Goal: Check status: Check status

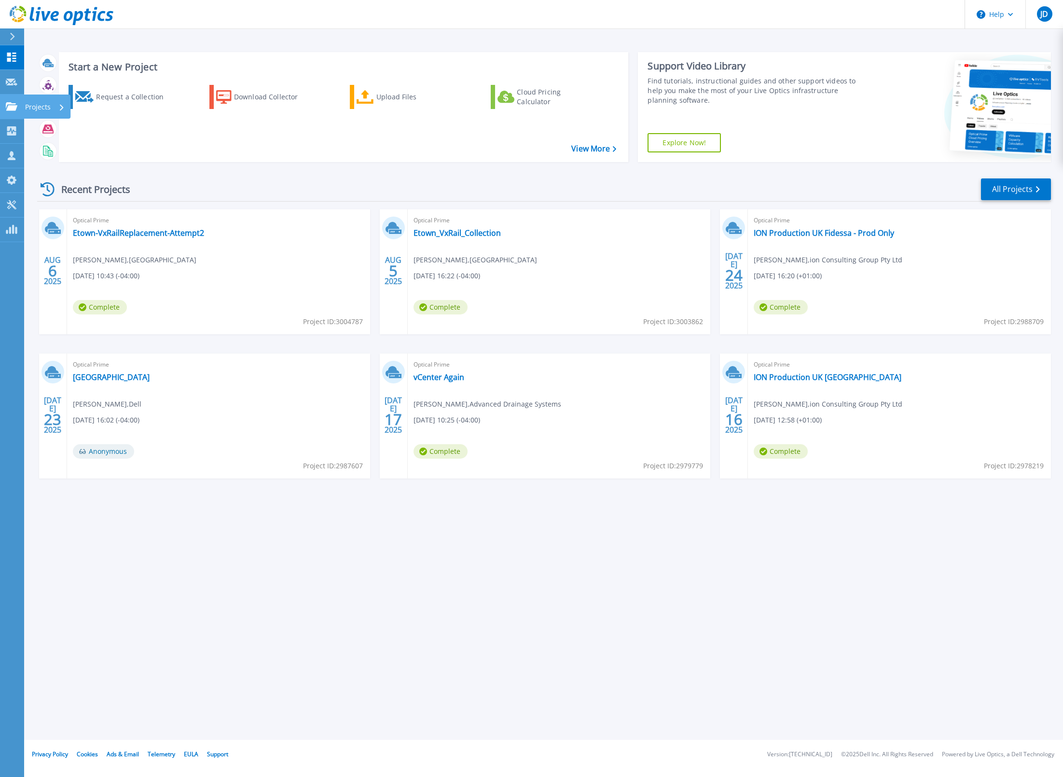
click at [12, 106] on icon at bounding box center [12, 106] width 12 height 8
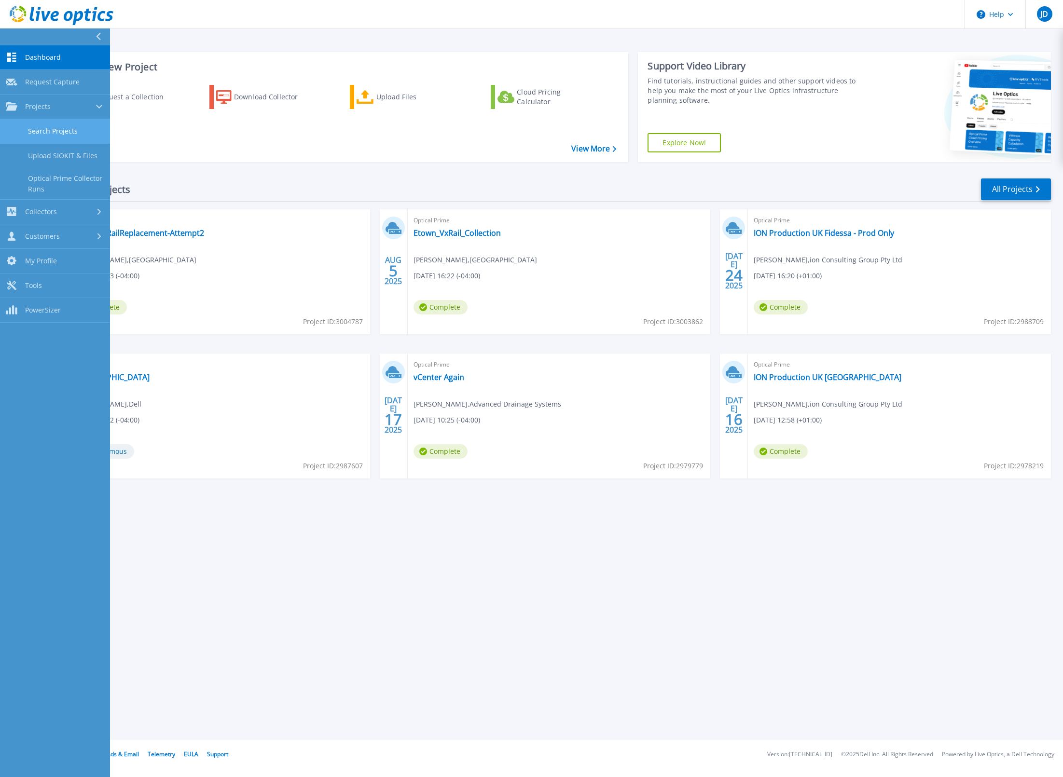
click at [55, 128] on link "Search Projects" at bounding box center [55, 131] width 110 height 25
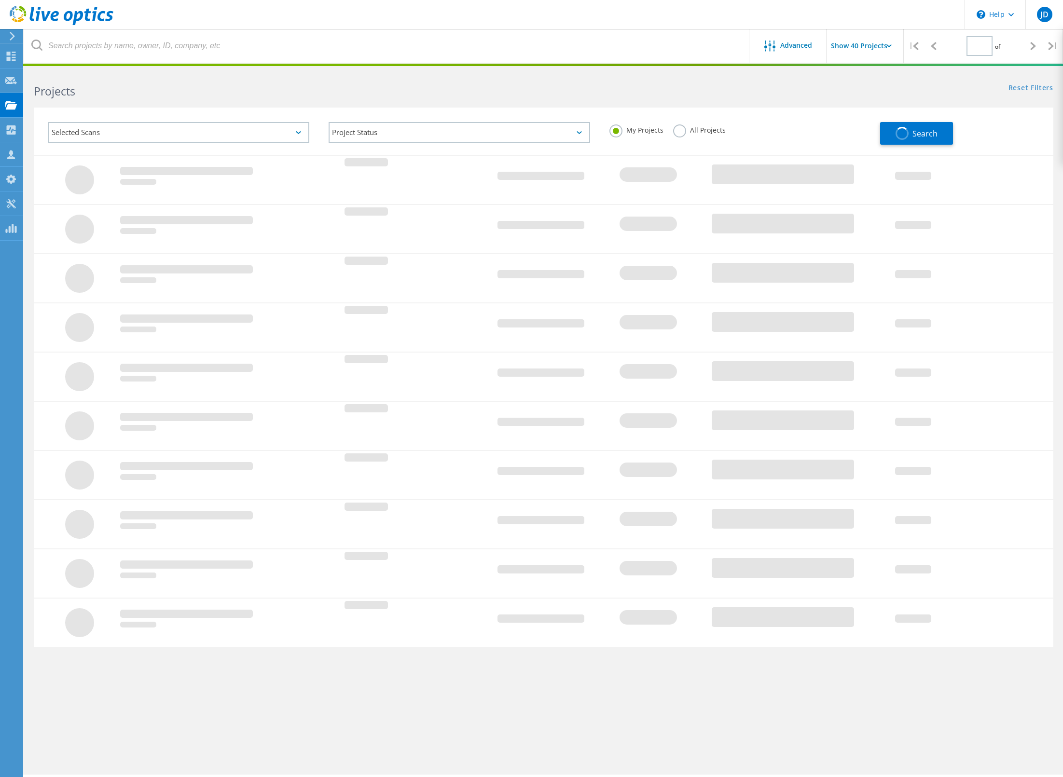
type input "1"
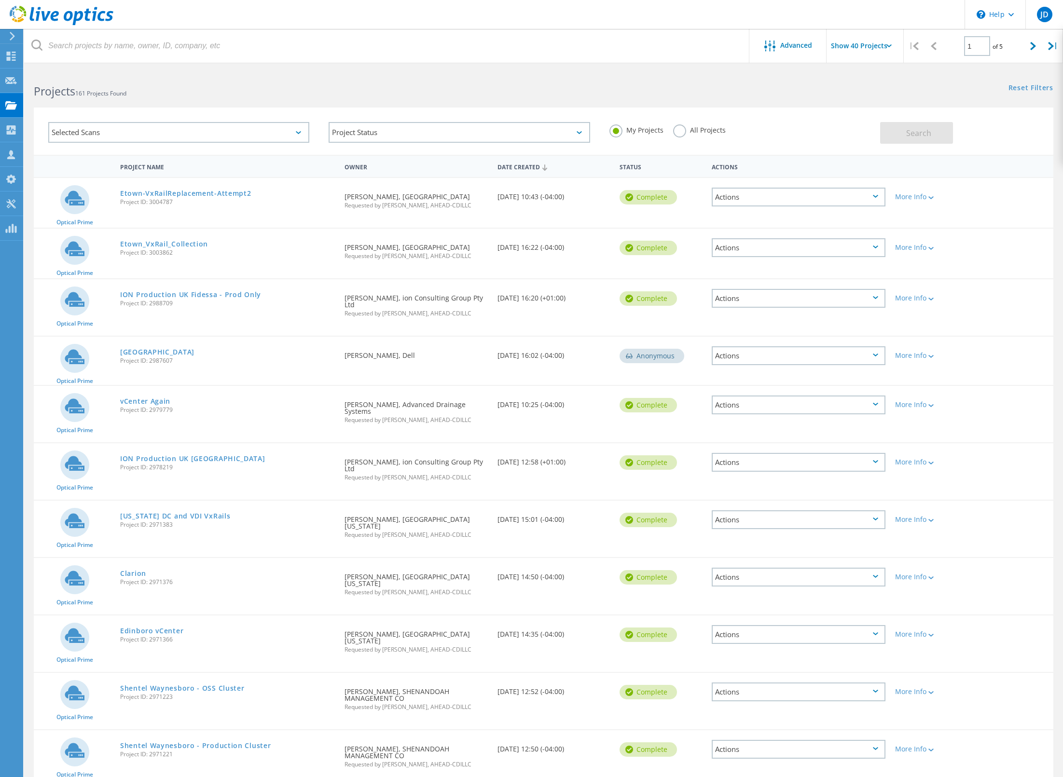
click at [878, 48] on input "Show 40 Projects" at bounding box center [874, 46] width 96 height 34
click at [867, 118] on div "Show 40 Projects" at bounding box center [875, 119] width 96 height 16
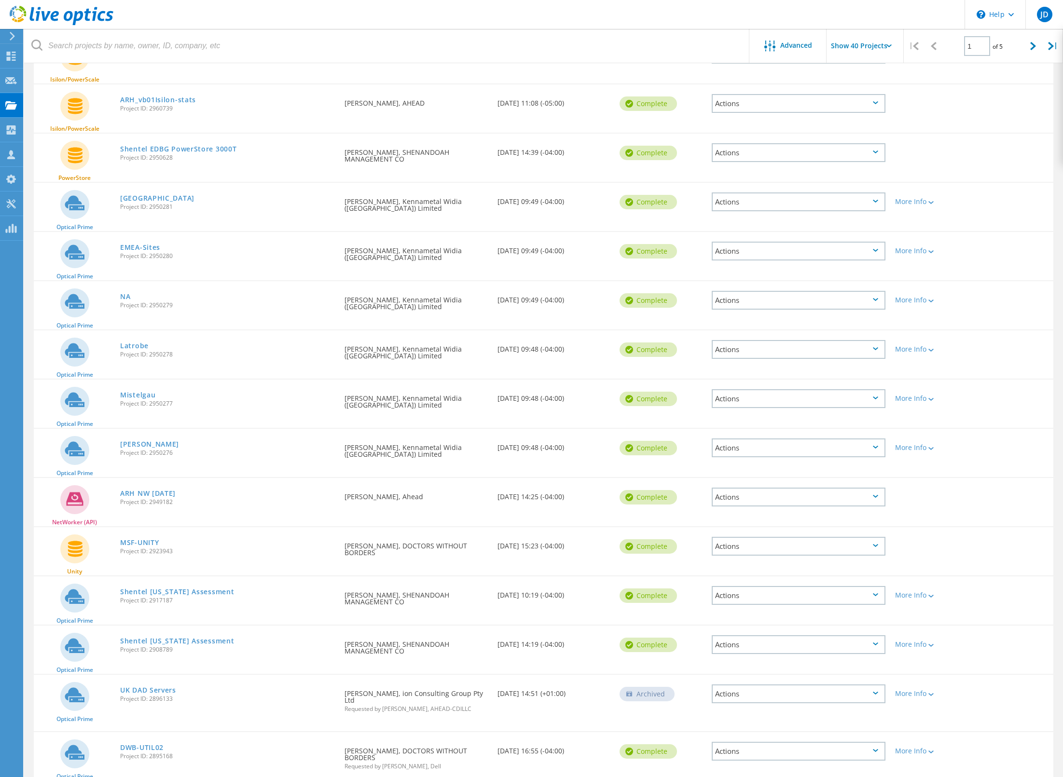
scroll to position [1155, 0]
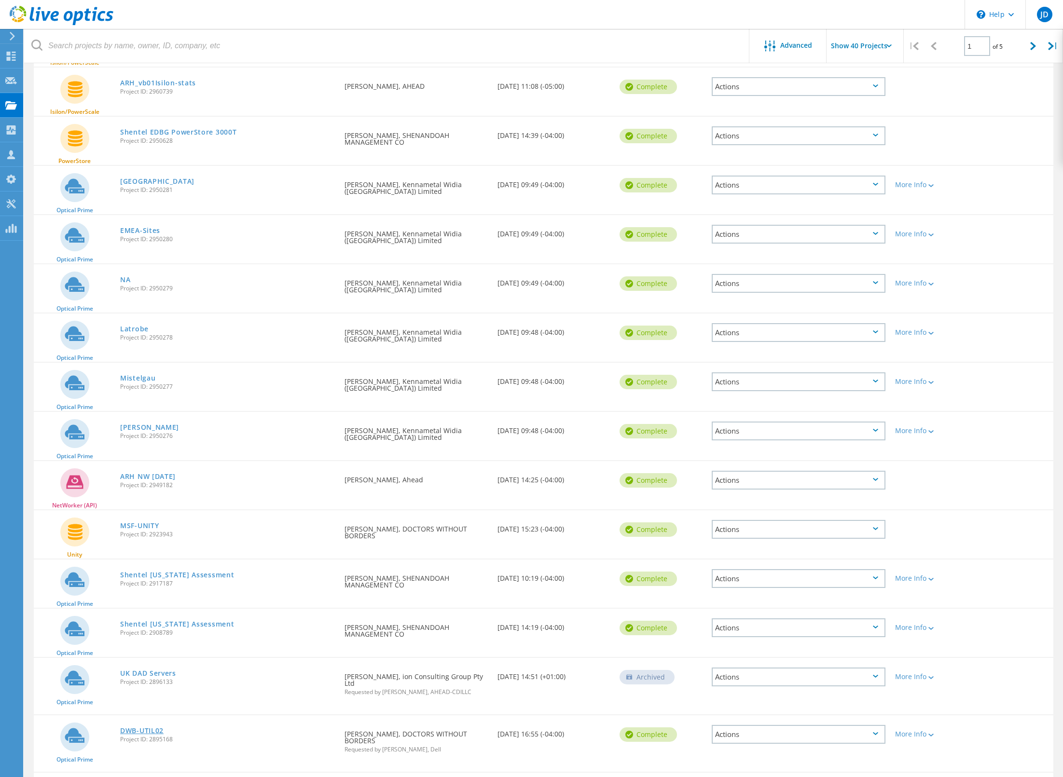
click at [146, 728] on link "DWB-UTIL02" at bounding box center [141, 731] width 43 height 7
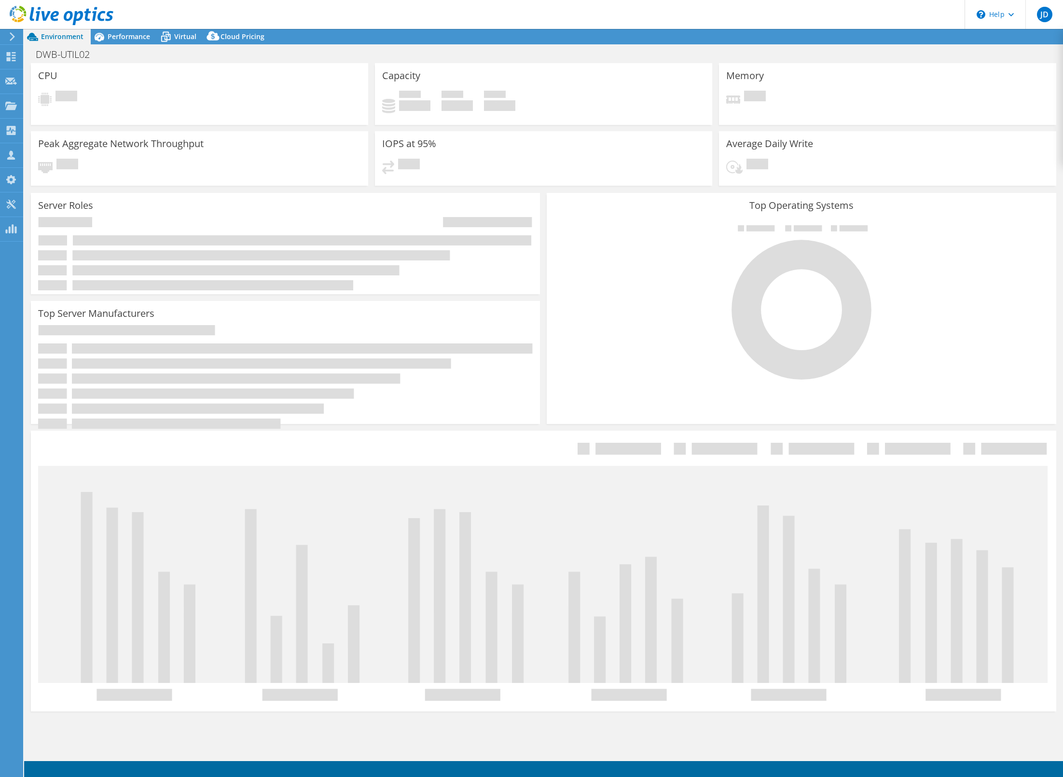
select select "USEast"
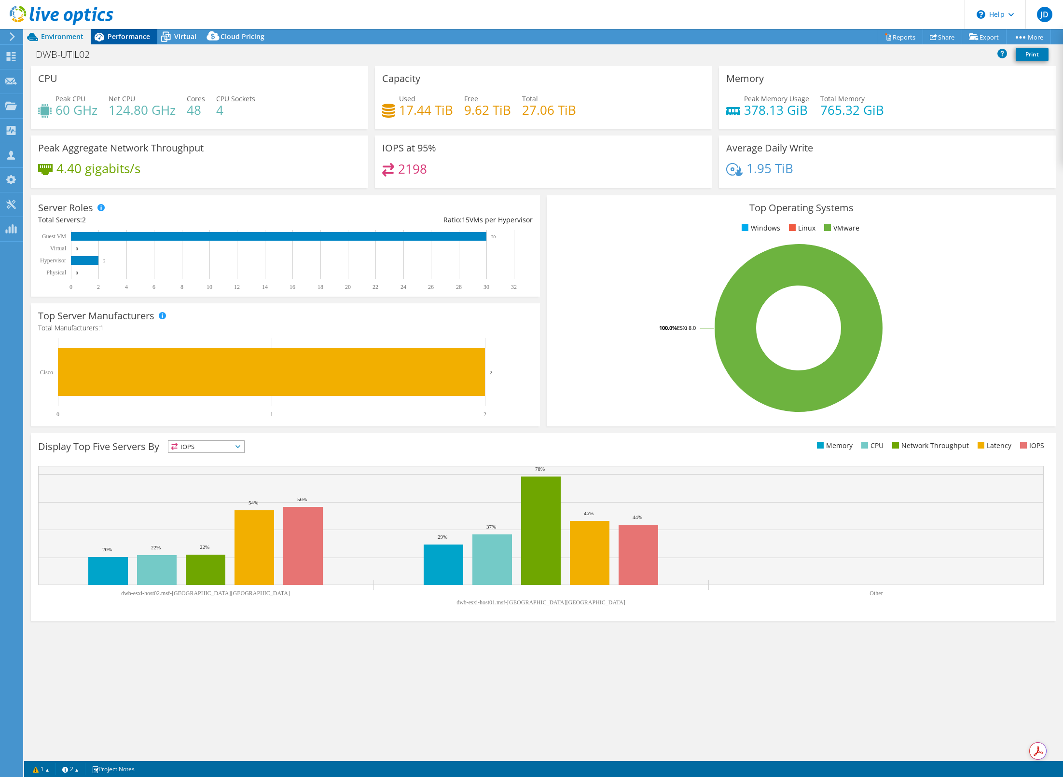
click at [123, 38] on span "Performance" at bounding box center [129, 36] width 42 height 9
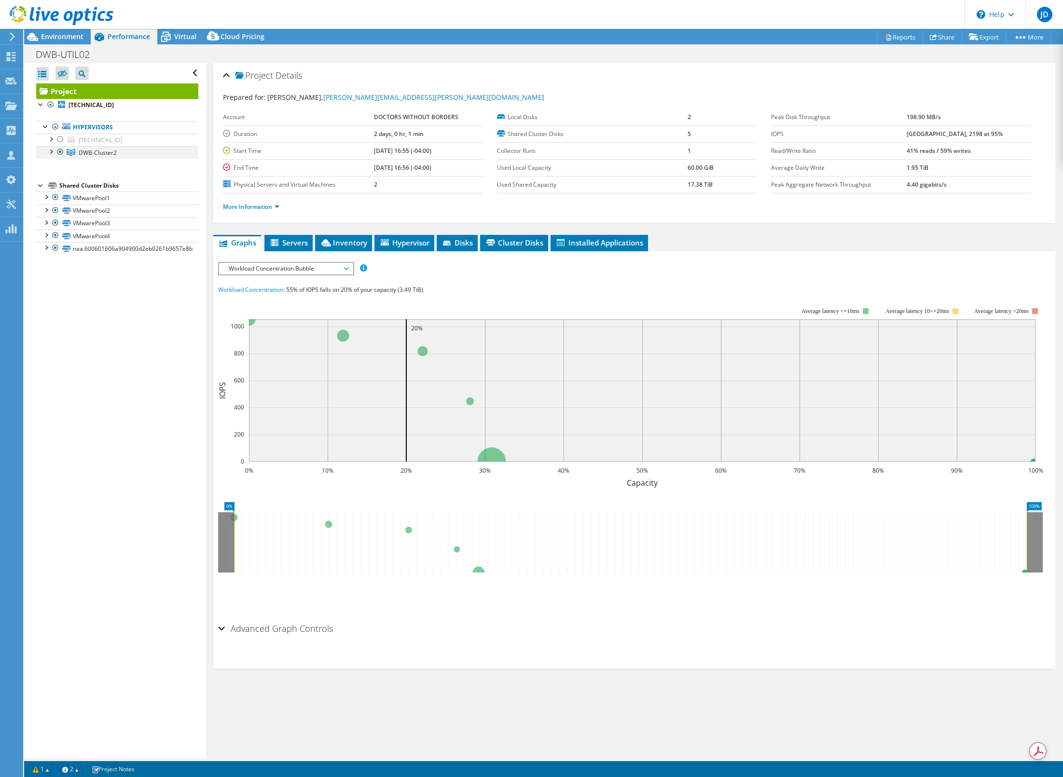
click at [52, 151] on div at bounding box center [51, 151] width 10 height 10
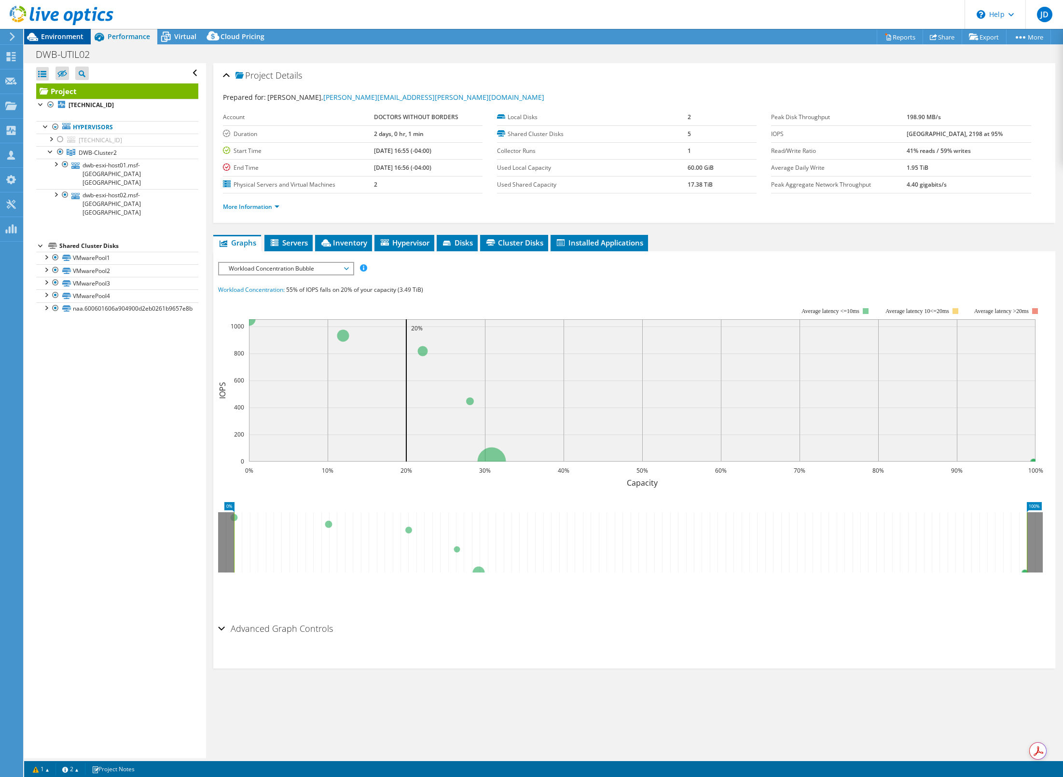
click at [39, 37] on icon at bounding box center [32, 36] width 17 height 17
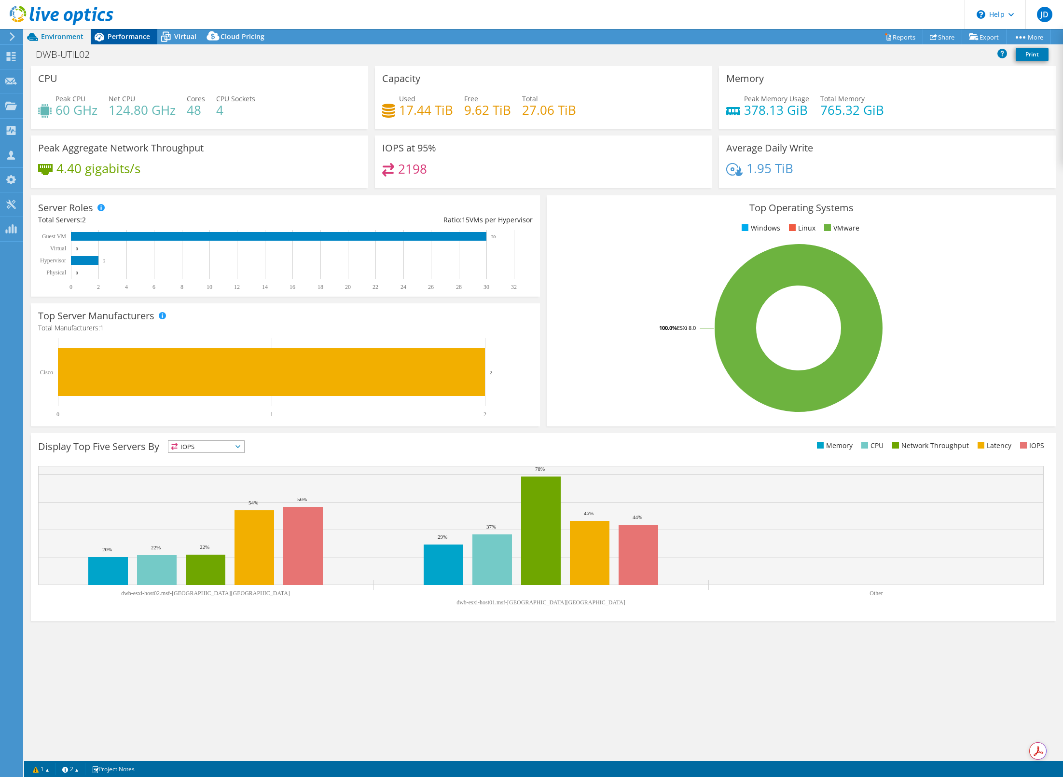
click at [135, 39] on span "Performance" at bounding box center [129, 36] width 42 height 9
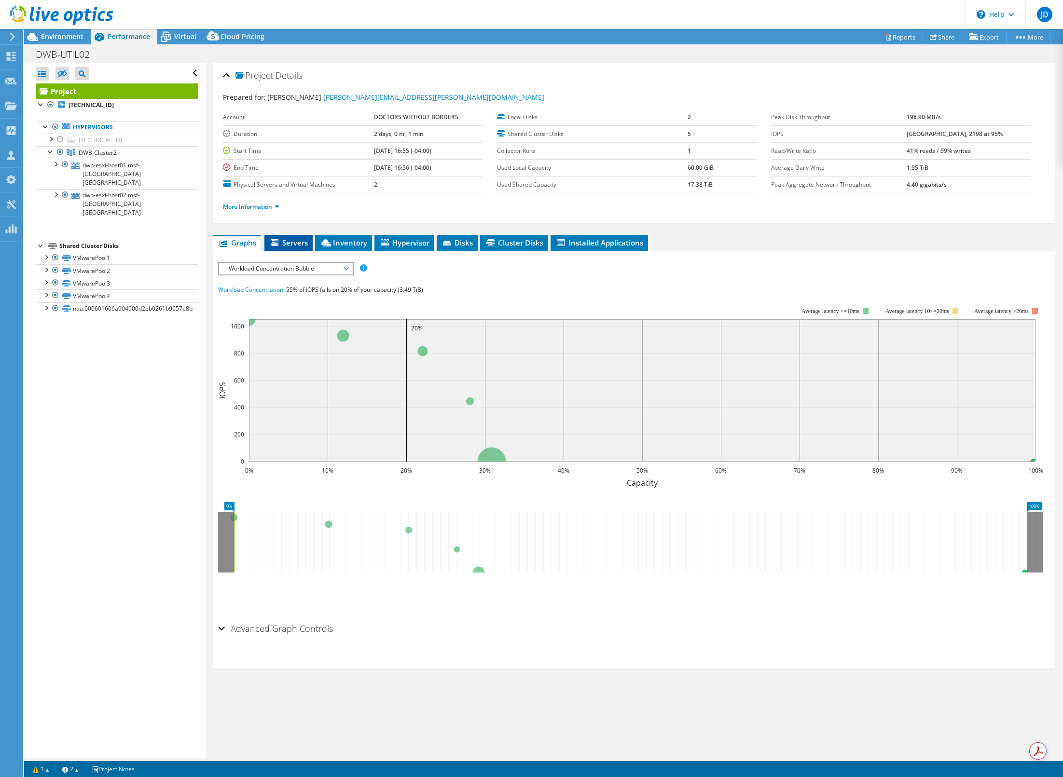
click at [289, 248] on li "Servers" at bounding box center [288, 243] width 48 height 16
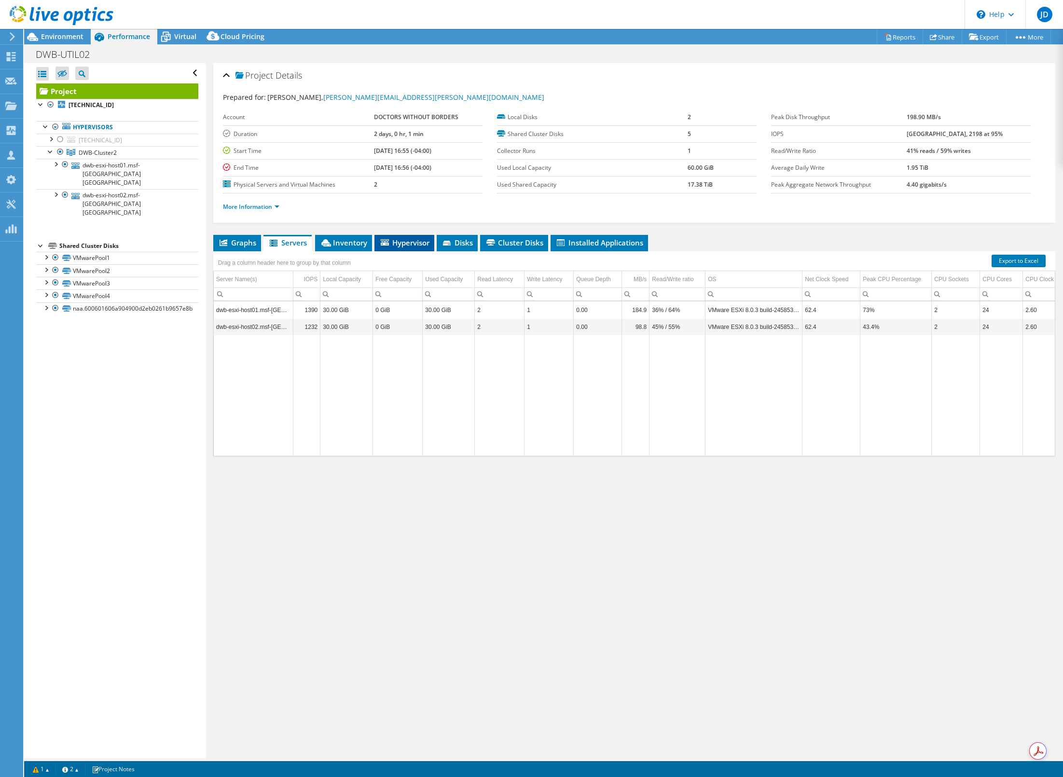
click at [408, 243] on span "Hypervisor" at bounding box center [404, 243] width 50 height 10
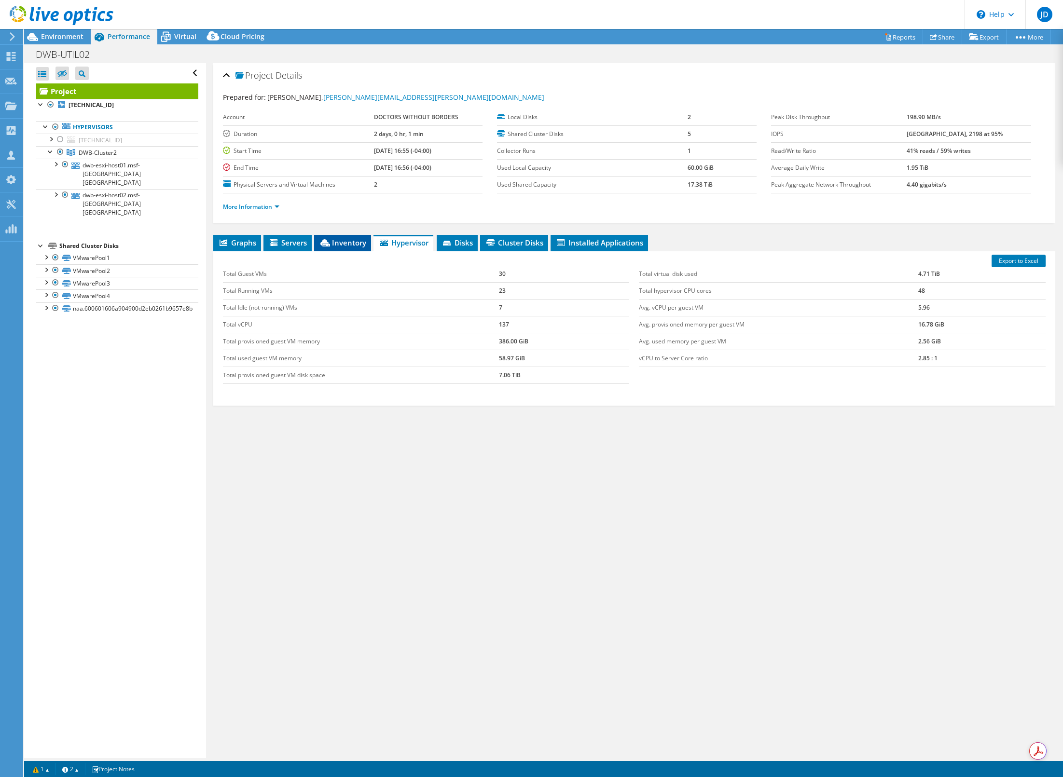
click at [330, 244] on icon at bounding box center [325, 242] width 10 height 7
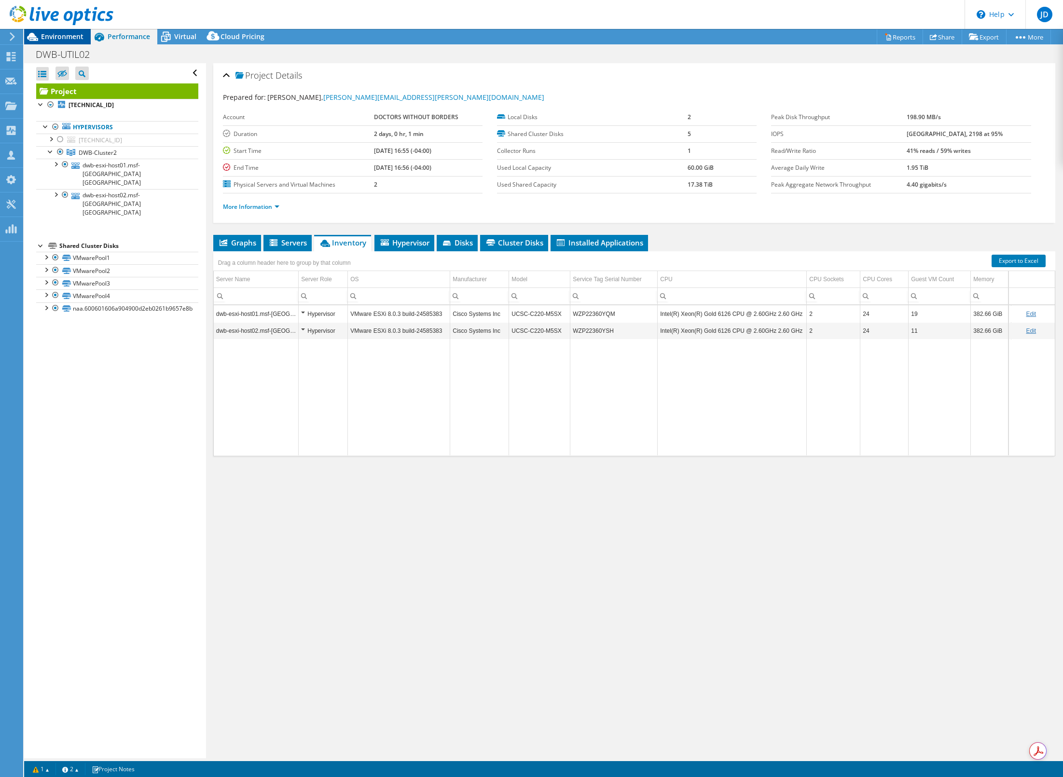
click at [37, 38] on icon at bounding box center [32, 37] width 11 height 8
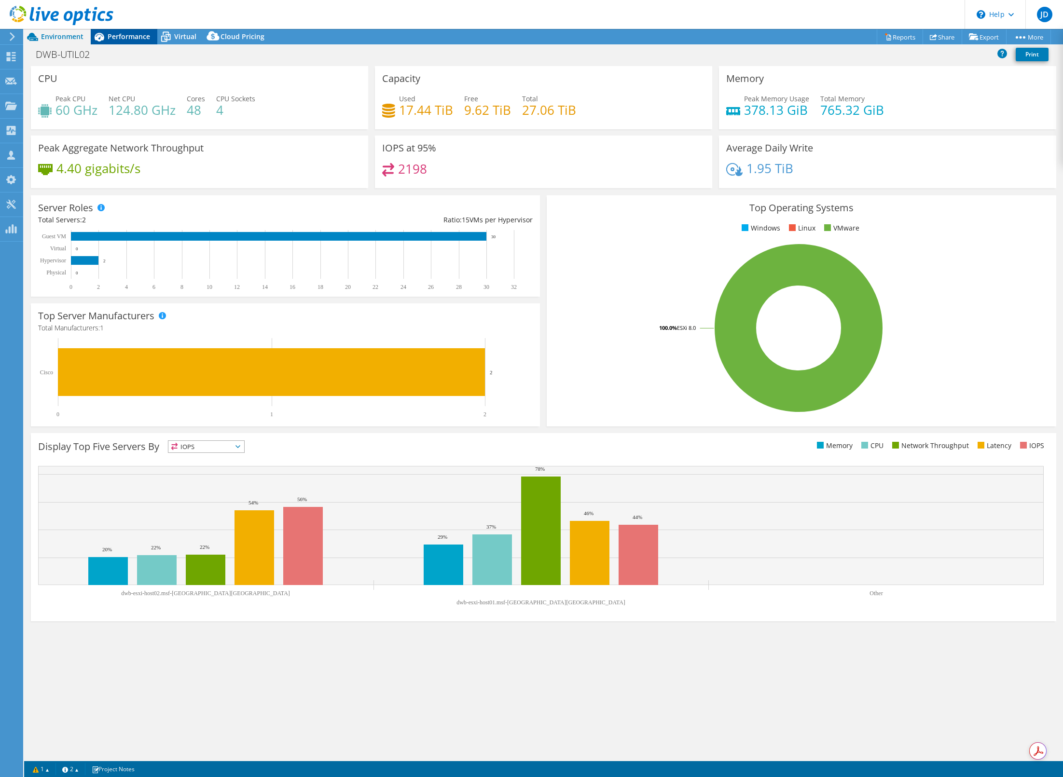
click at [116, 40] on span "Performance" at bounding box center [129, 36] width 42 height 9
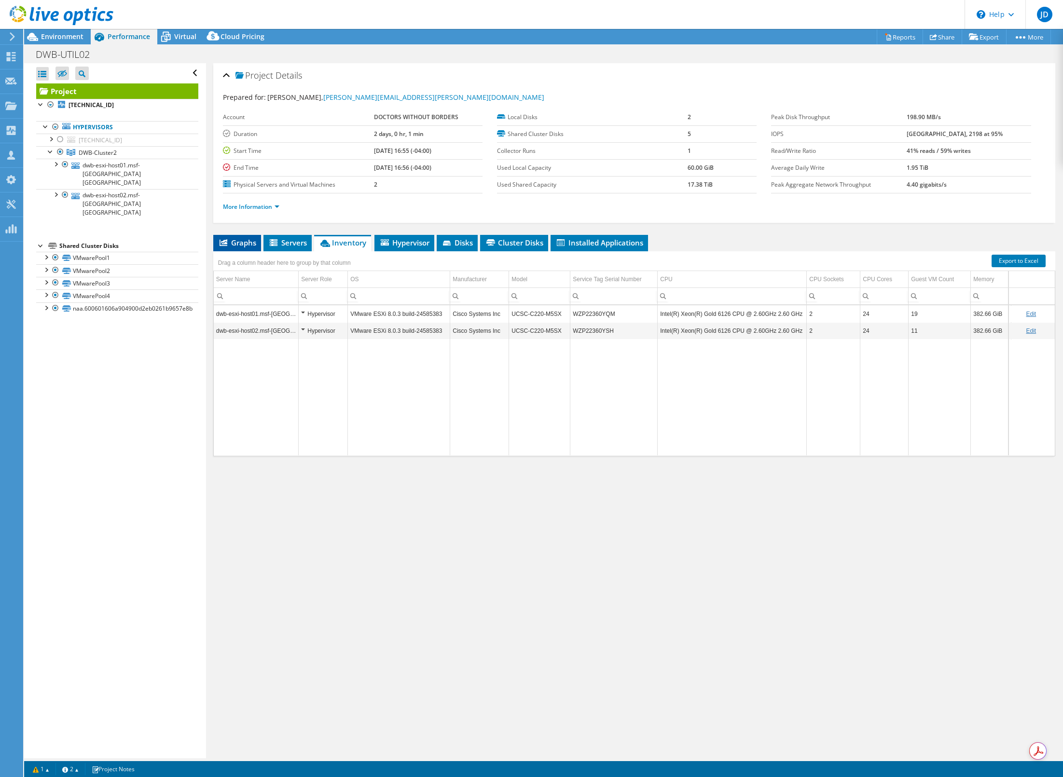
click at [249, 243] on span "Graphs" at bounding box center [237, 243] width 38 height 10
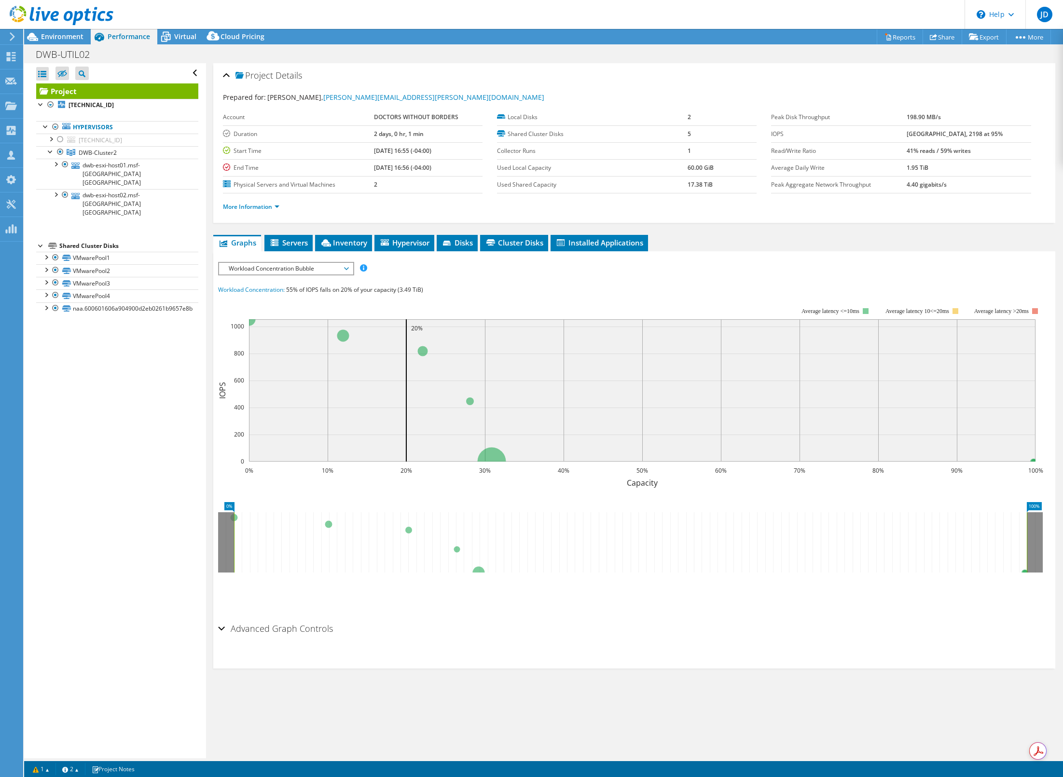
click at [282, 274] on div "Workload Concentration Bubble IOPS Disk Throughput IO Size Latency Queue Depth …" at bounding box center [286, 269] width 136 height 14
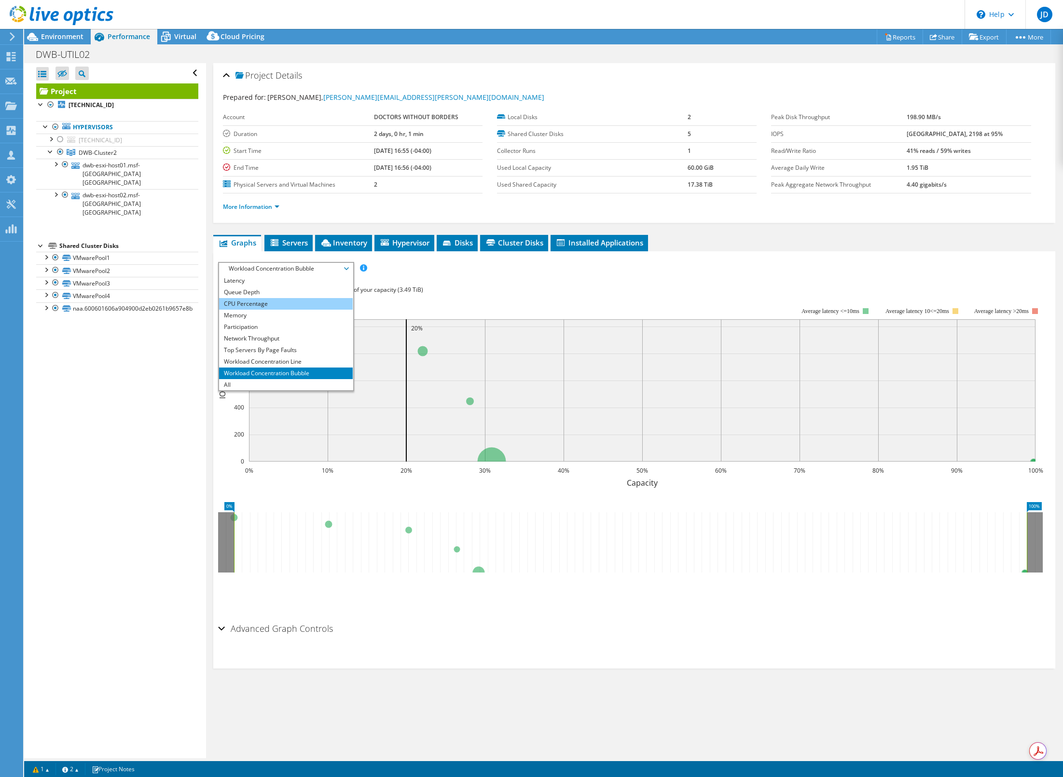
scroll to position [35, 0]
click at [247, 300] on li "CPU Percentage" at bounding box center [286, 304] width 134 height 12
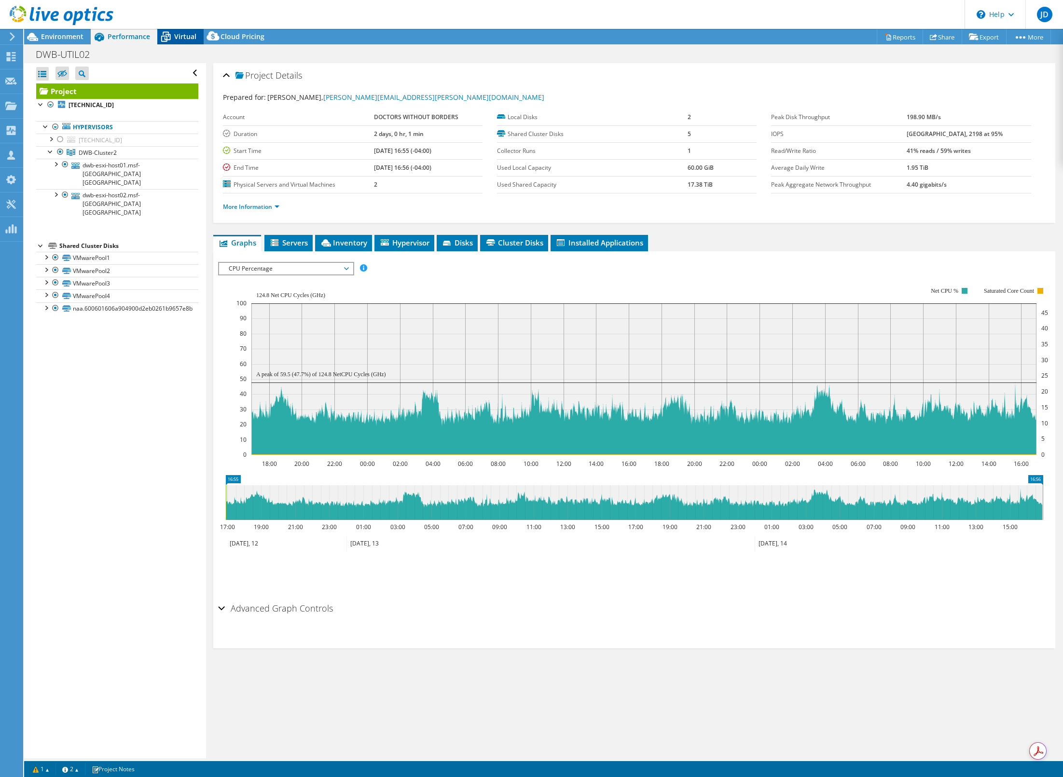
click at [179, 32] on span "Virtual" at bounding box center [185, 36] width 22 height 9
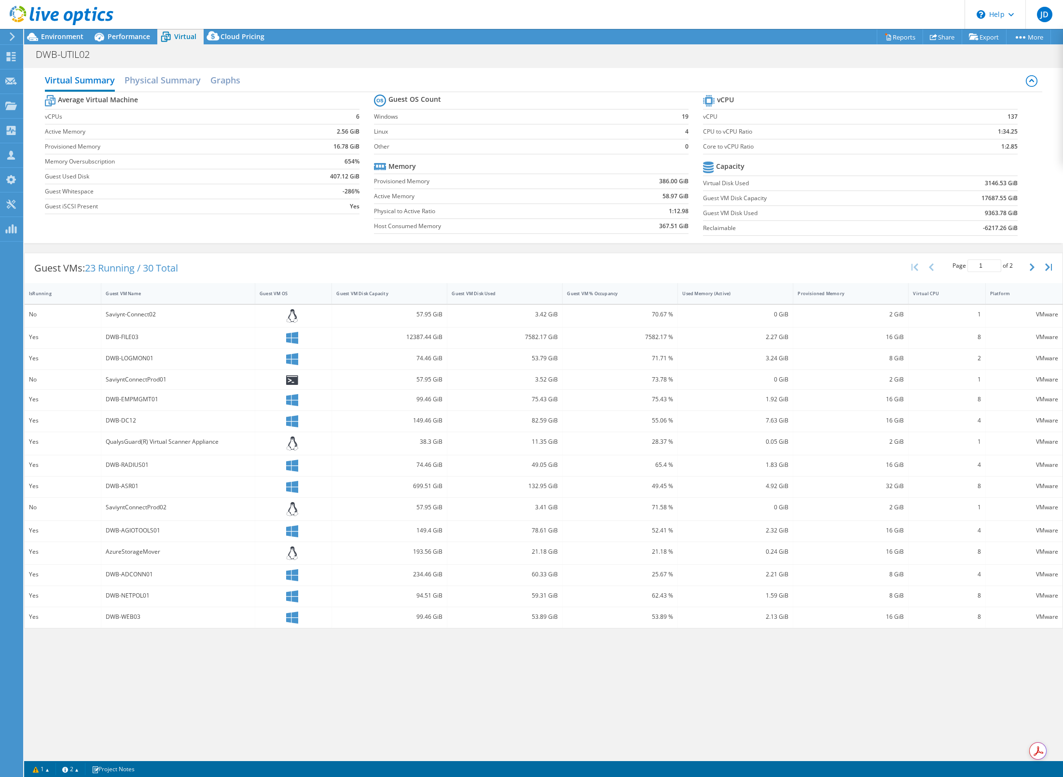
click at [118, 28] on header "JD Partner Team Member [PERSON_NAME] [PERSON_NAME][EMAIL_ADDRESS][DOMAIN_NAME] …" at bounding box center [531, 14] width 1063 height 29
click at [56, 39] on span "Environment" at bounding box center [62, 36] width 42 height 9
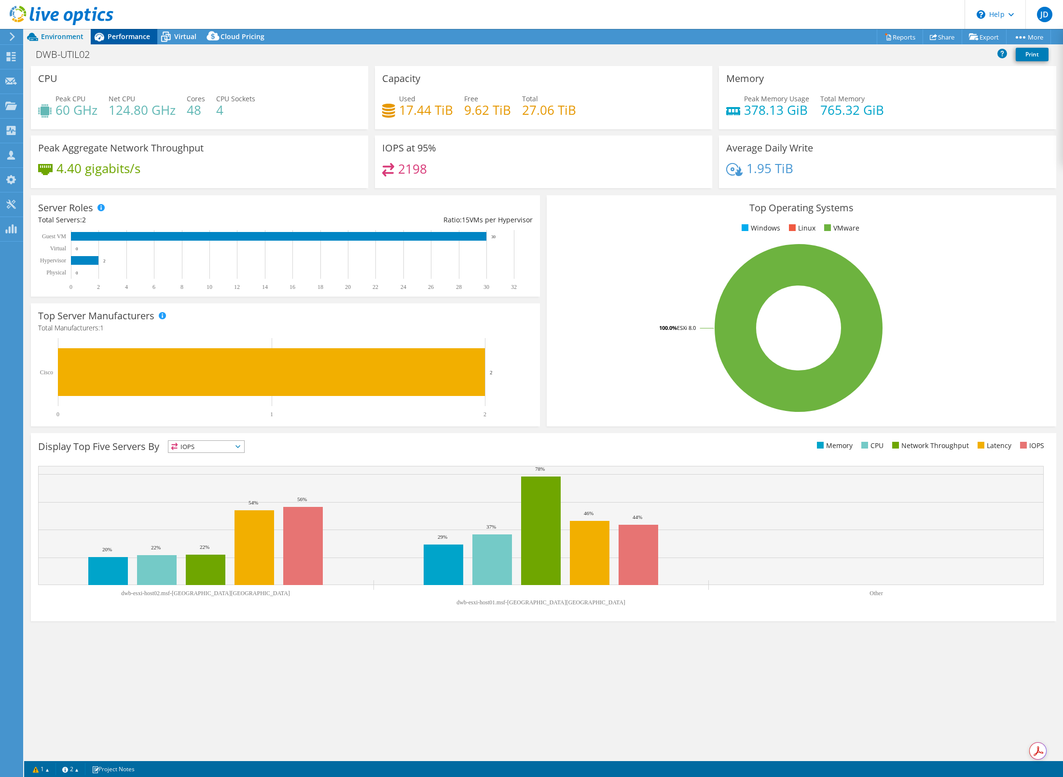
click at [122, 42] on div "Performance" at bounding box center [124, 36] width 67 height 15
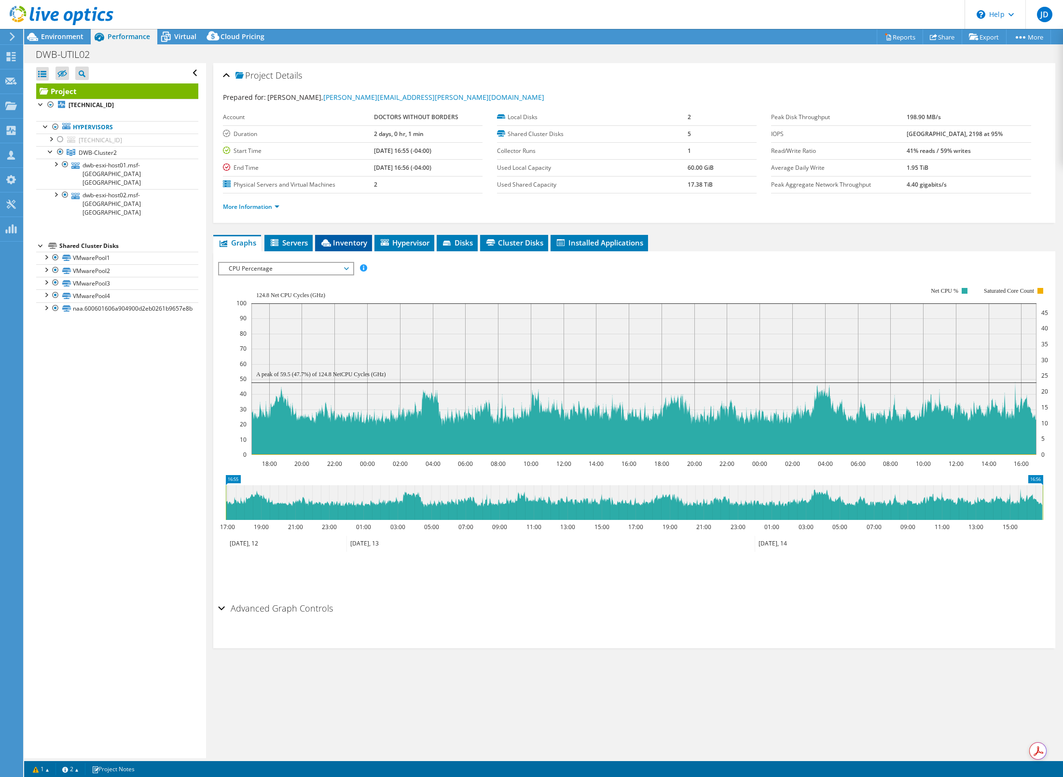
click at [345, 246] on span "Inventory" at bounding box center [343, 243] width 47 height 10
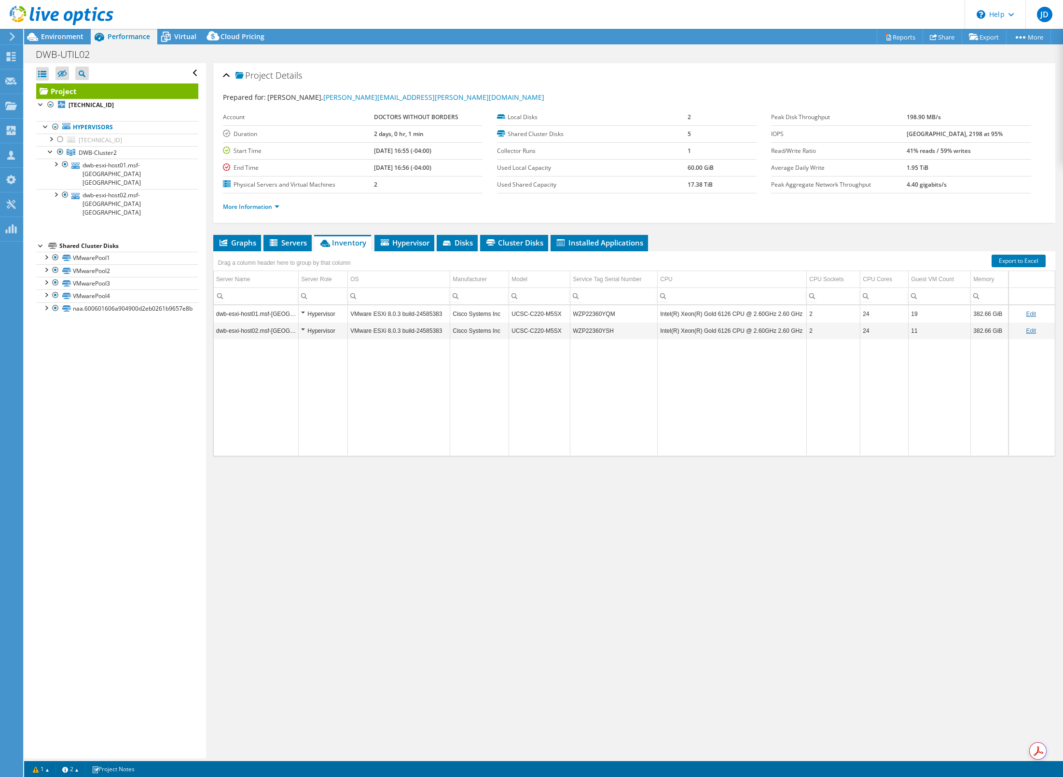
click at [47, 31] on div at bounding box center [56, 16] width 113 height 32
click at [46, 34] on span "Environment" at bounding box center [62, 36] width 42 height 9
